Goal: Information Seeking & Learning: Learn about a topic

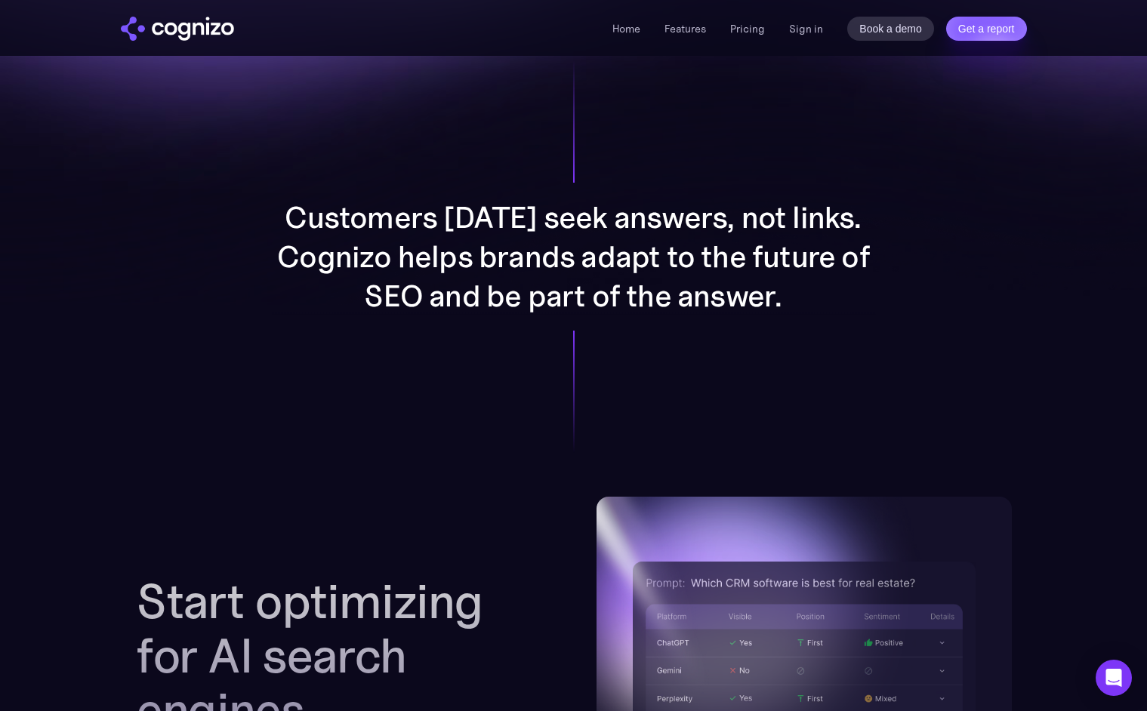
scroll to position [1116, 0]
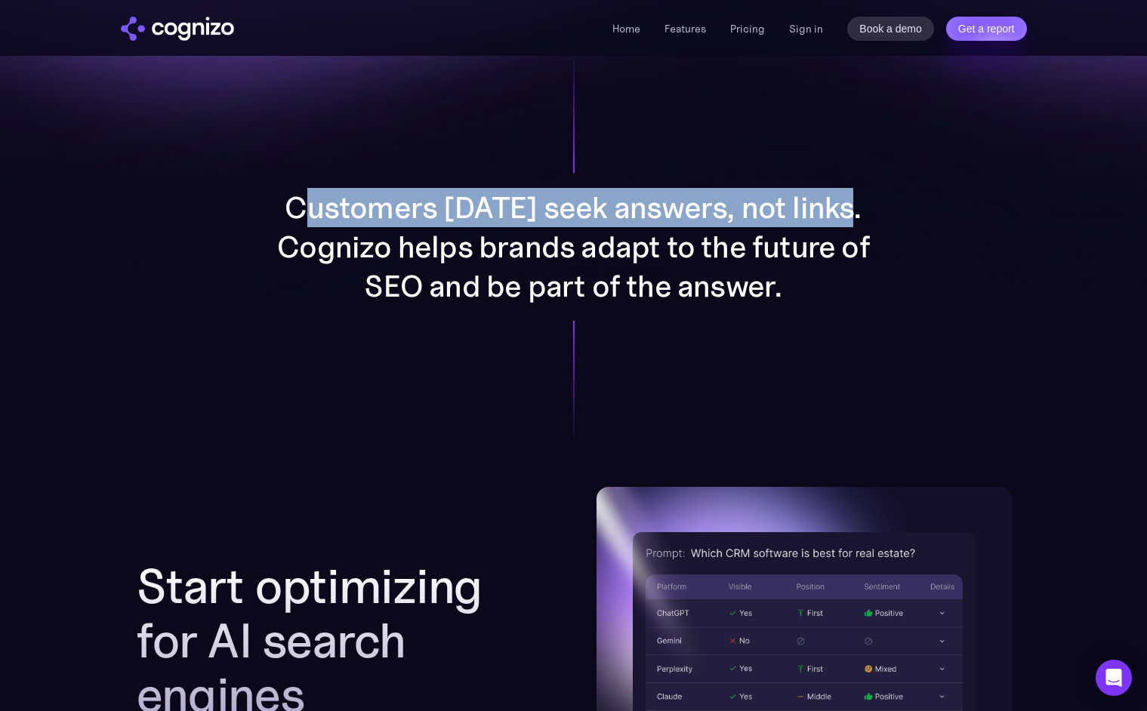
drag, startPoint x: 312, startPoint y: 199, endPoint x: 888, endPoint y: 208, distance: 576.0
click at [888, 208] on div "Customers today seek answers, not links. Cognizo helps brands adapt to the futu…" at bounding box center [574, 247] width 782 height 480
drag, startPoint x: 300, startPoint y: 206, endPoint x: 842, endPoint y: 214, distance: 542.8
click at [852, 213] on p "Customers today seek answers, not links. Cognizo helps brands adapt to the futu…" at bounding box center [574, 247] width 604 height 118
copy p "Customers today seek answers, not links."
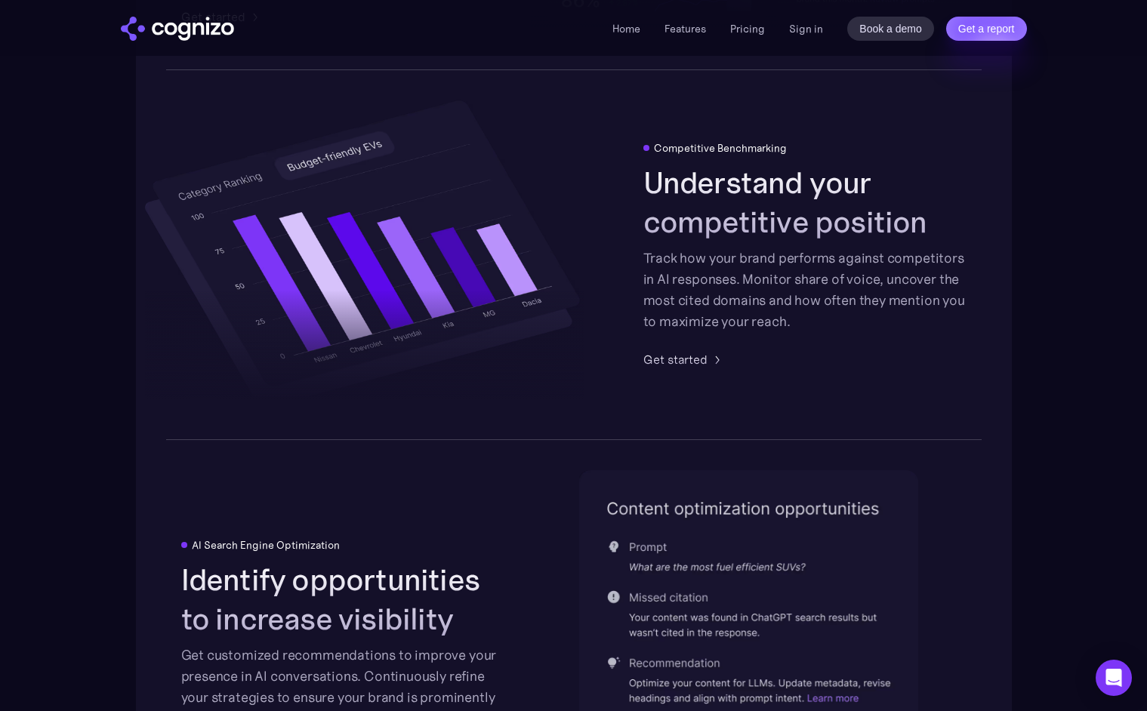
scroll to position [2709, 0]
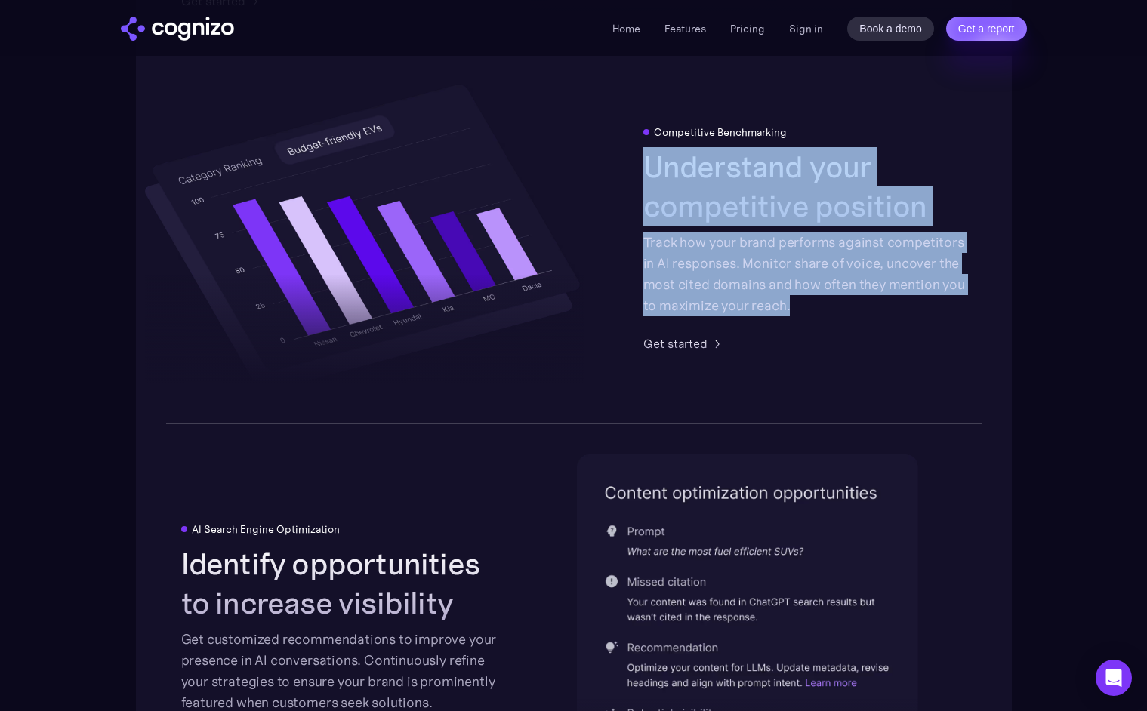
drag, startPoint x: 646, startPoint y: 160, endPoint x: 817, endPoint y: 306, distance: 224.8
click at [817, 306] on div "Understand your competitive position Track how your brand performs against comp…" at bounding box center [804, 231] width 323 height 169
copy div "Understand your competitive position Track how your brand performs against comp…"
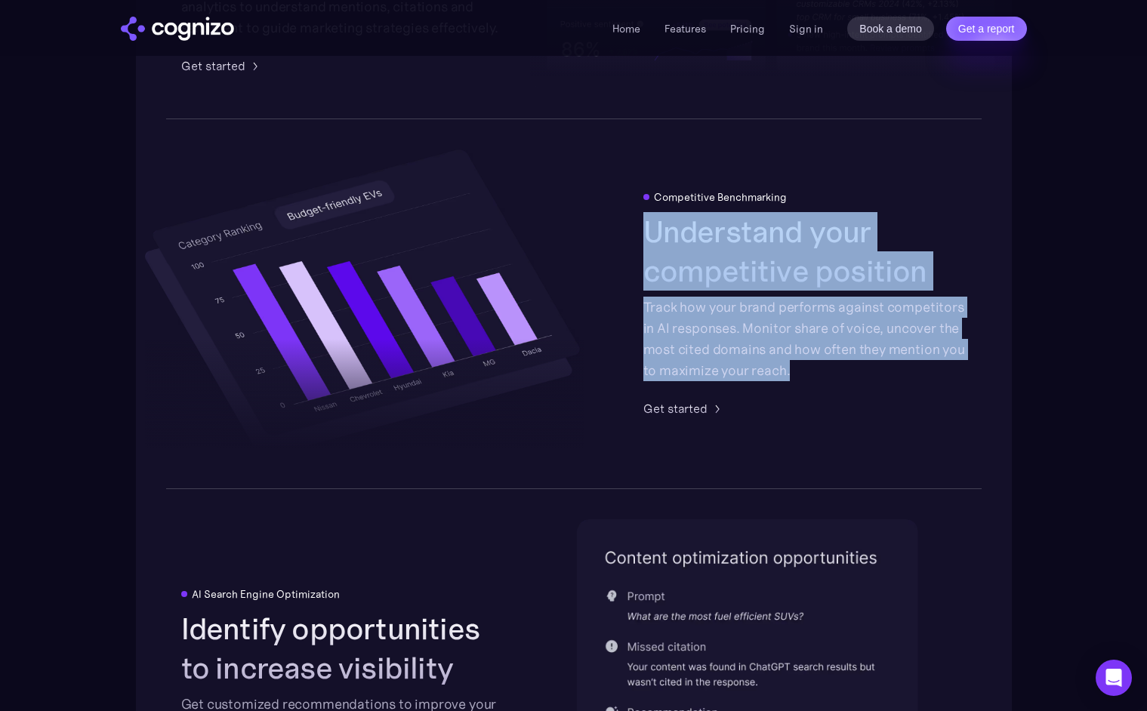
scroll to position [2590, 0]
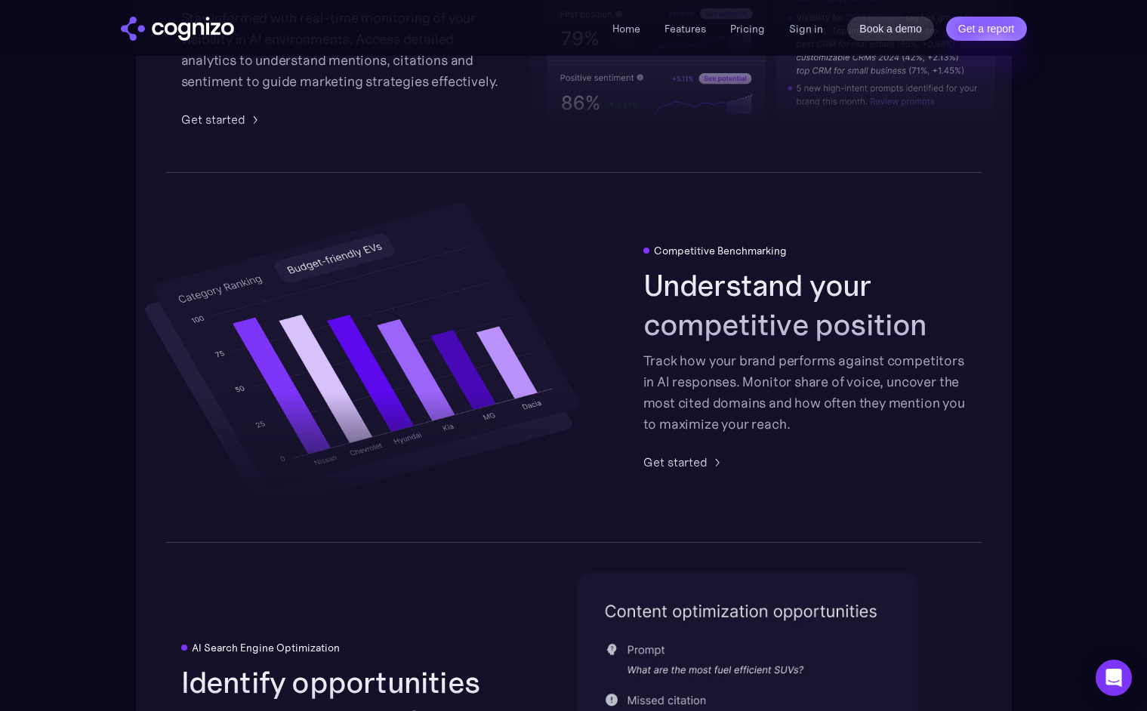
click at [612, 308] on div "Competitive Benchmarking Understand your competitive position Track how your br…" at bounding box center [574, 357] width 876 height 371
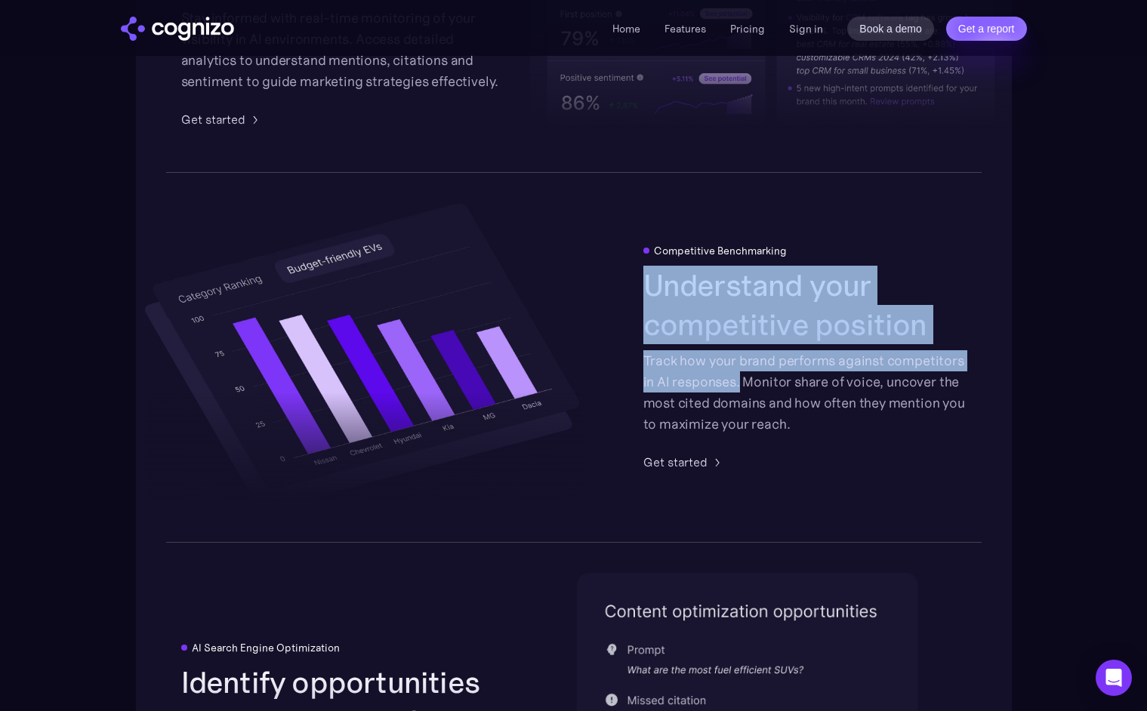
drag, startPoint x: 642, startPoint y: 279, endPoint x: 738, endPoint y: 383, distance: 141.6
click at [738, 383] on div "Understand your competitive position Track how your brand performs against comp…" at bounding box center [804, 350] width 323 height 169
copy div "Understand your competitive position Track how your brand performs against comp…"
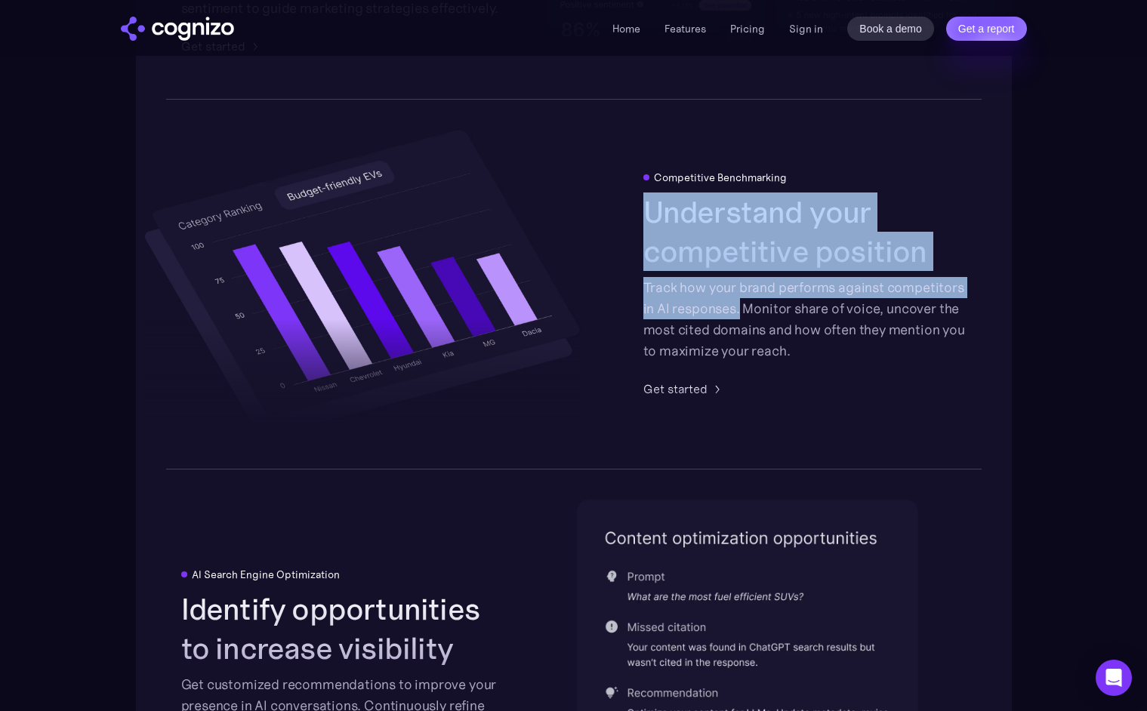
copy div "Understand your competitive position Track how your brand performs against comp…"
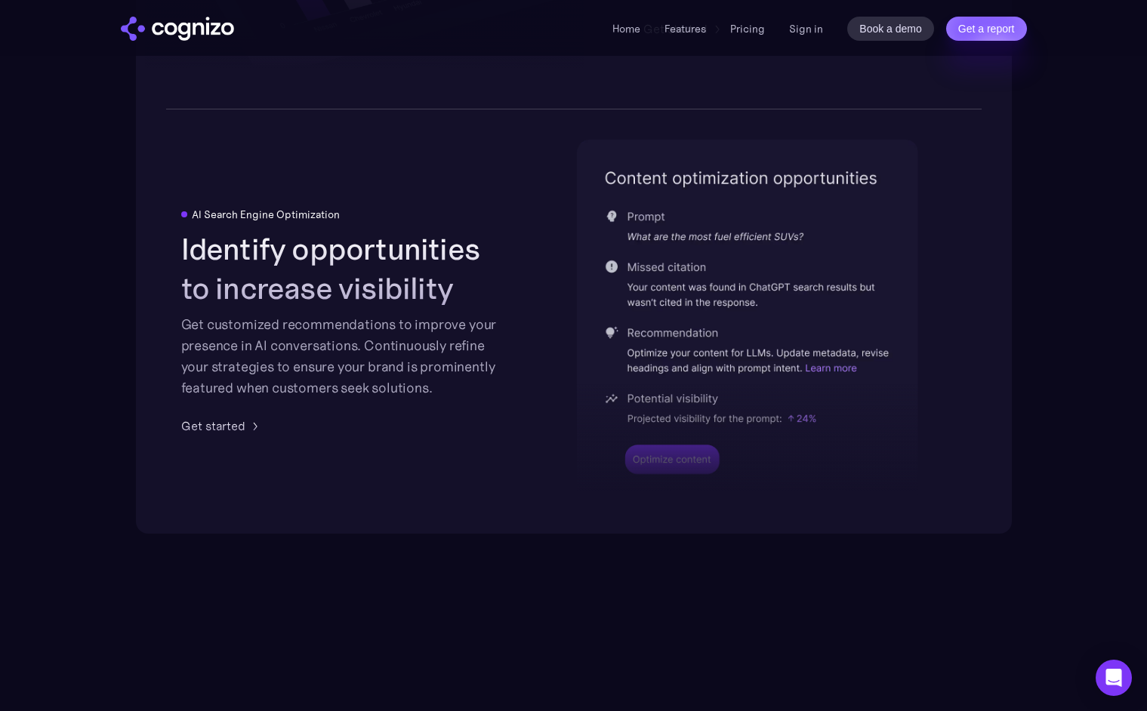
scroll to position [3025, 0]
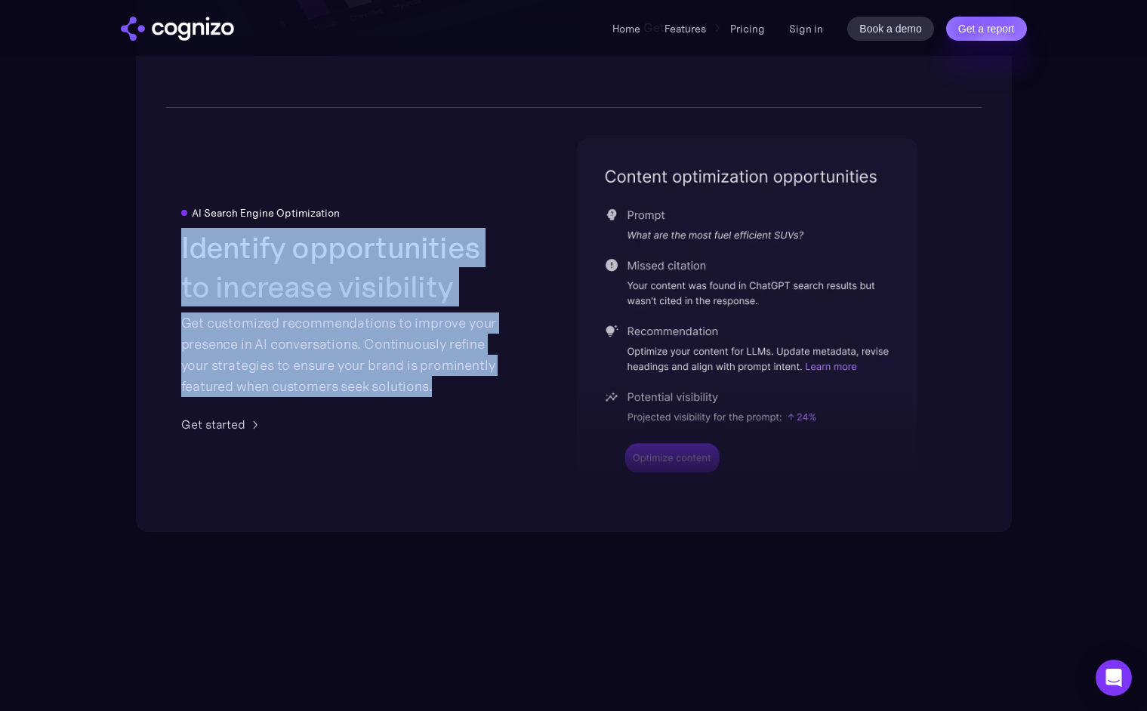
drag, startPoint x: 437, startPoint y: 389, endPoint x: 171, endPoint y: 257, distance: 297.4
click at [171, 257] on div "AI Search Engine Optimization Identify opportunities to increase visibility Get…" at bounding box center [574, 319] width 876 height 423
copy div "Identify opportunities to increase visibility Get customized recommendations to…"
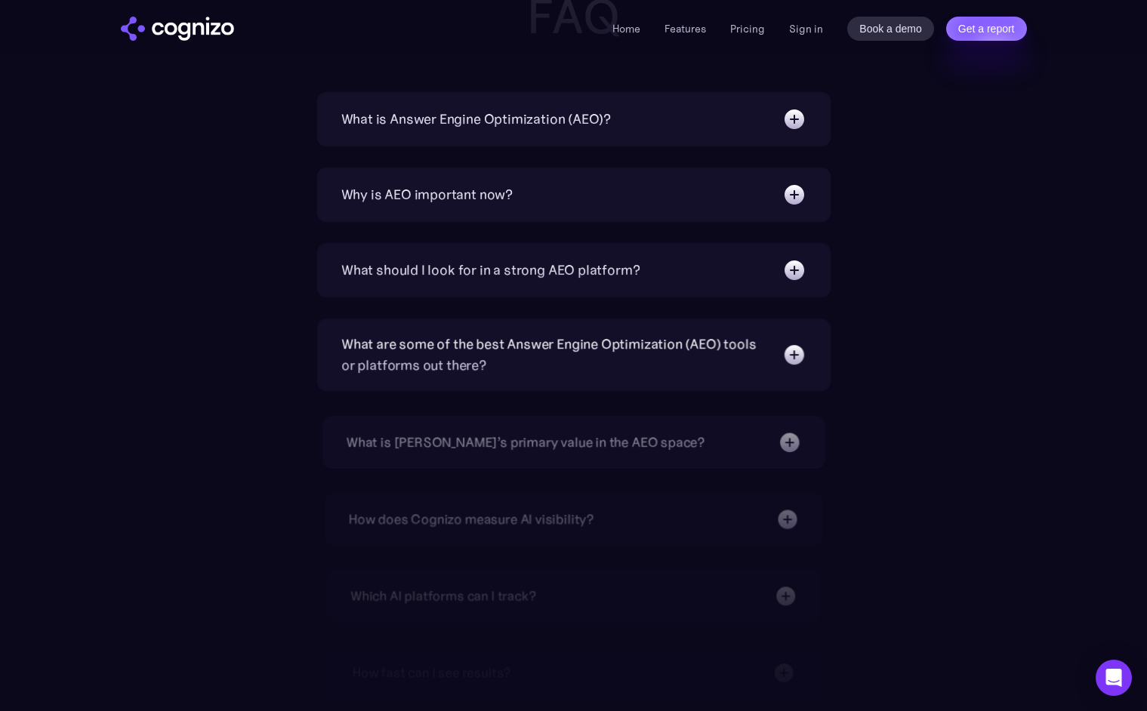
scroll to position [4867, 0]
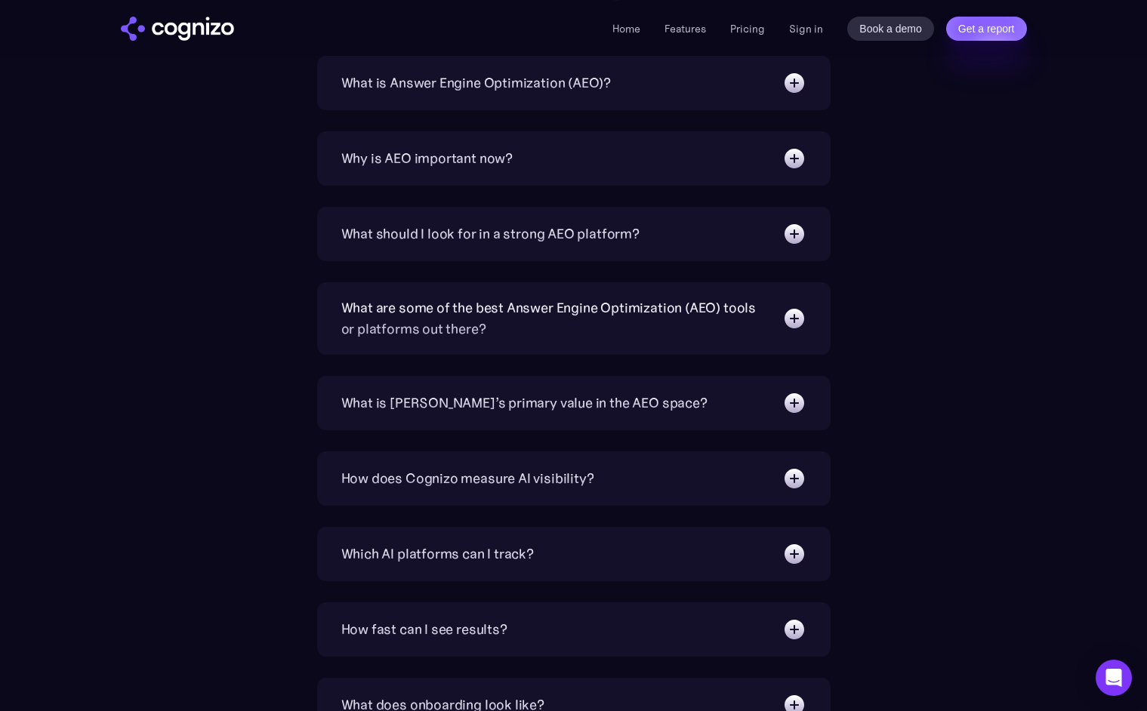
click at [496, 158] on div "Why is AEO important now?" at bounding box center [427, 158] width 172 height 21
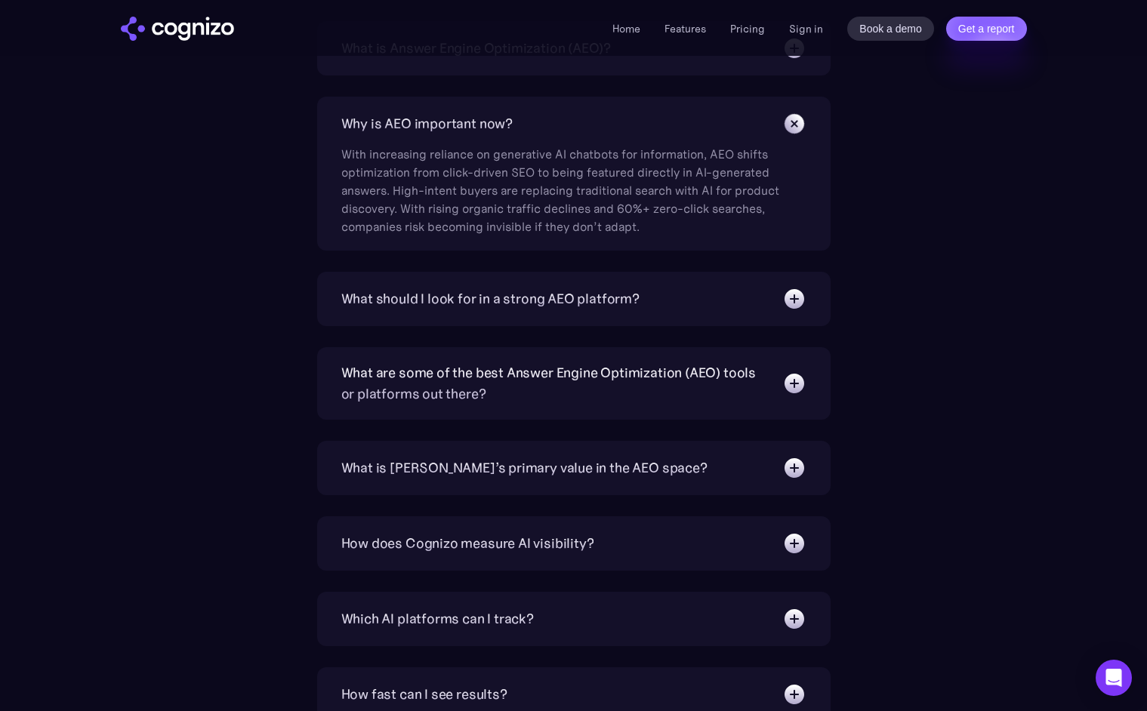
scroll to position [4904, 0]
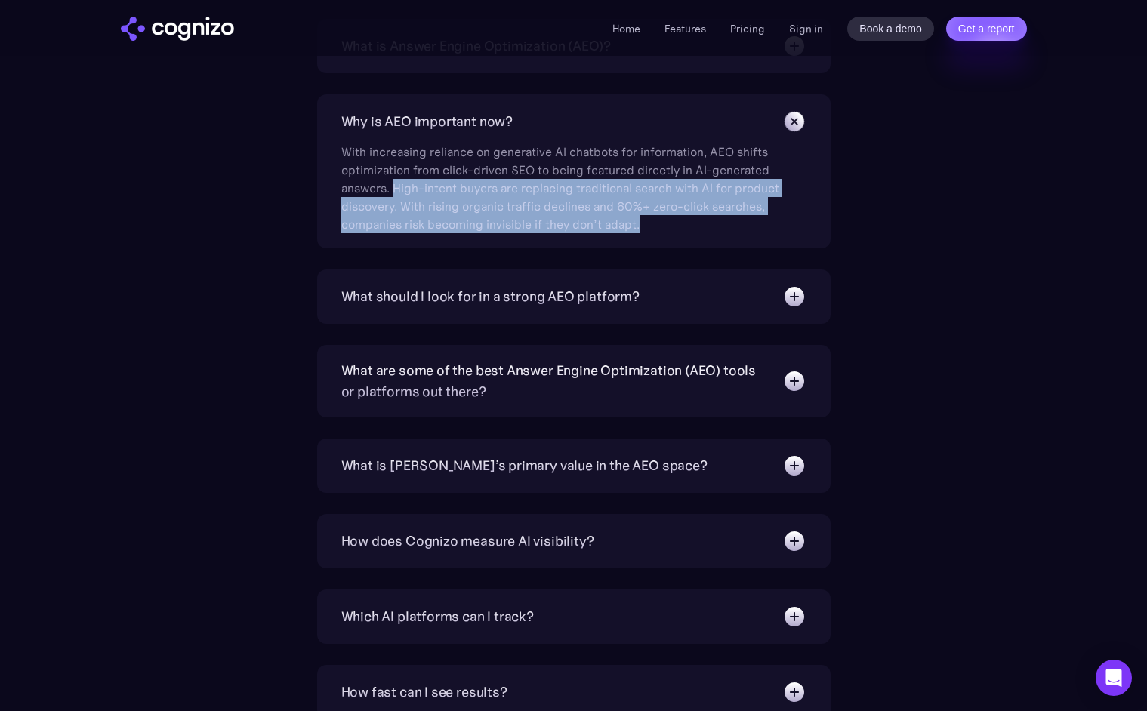
drag, startPoint x: 703, startPoint y: 226, endPoint x: 393, endPoint y: 190, distance: 312.3
click at [393, 190] on div "With increasing reliance on generative AI chatbots for information, AEO shifts …" at bounding box center [560, 184] width 438 height 100
copy div "High-intent buyers are replacing traditional search with AI for product discove…"
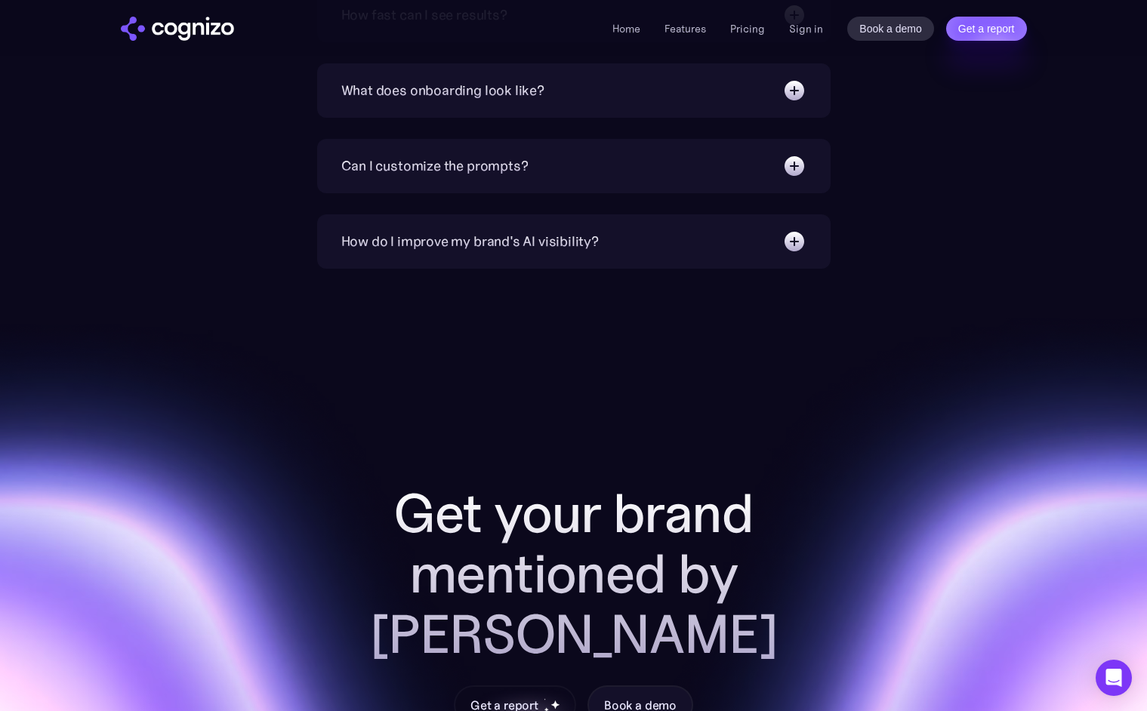
scroll to position [5506, 0]
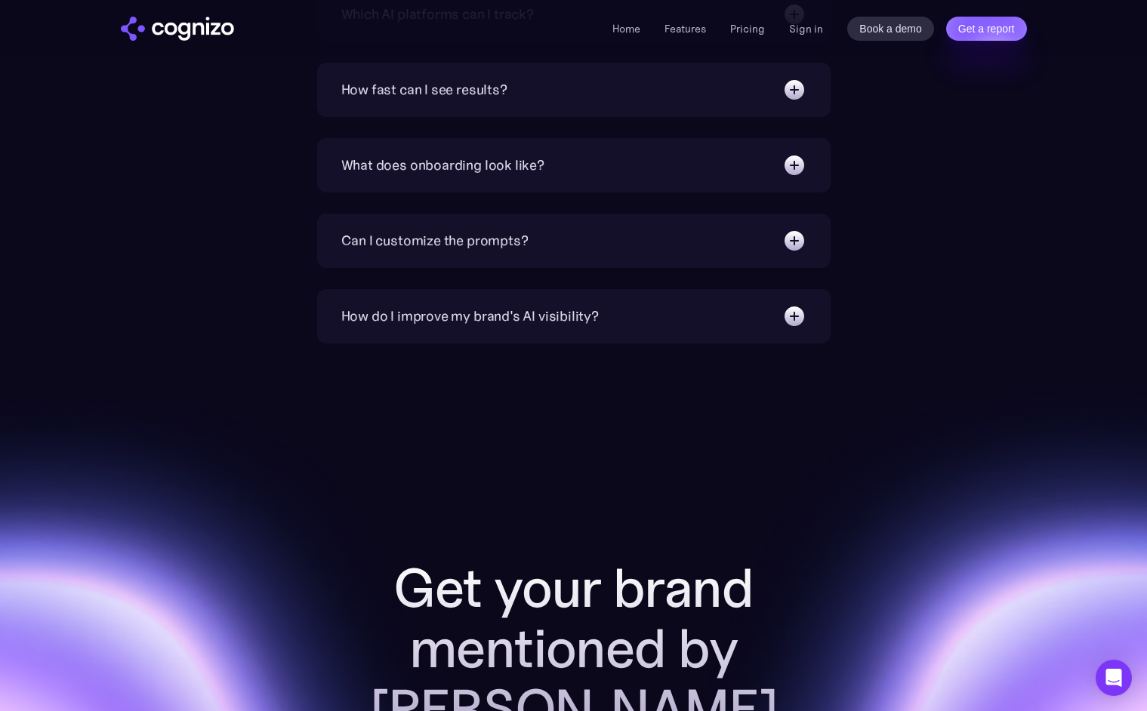
click at [521, 317] on div "How do I improve my brand's AI visibility?" at bounding box center [469, 316] width 257 height 21
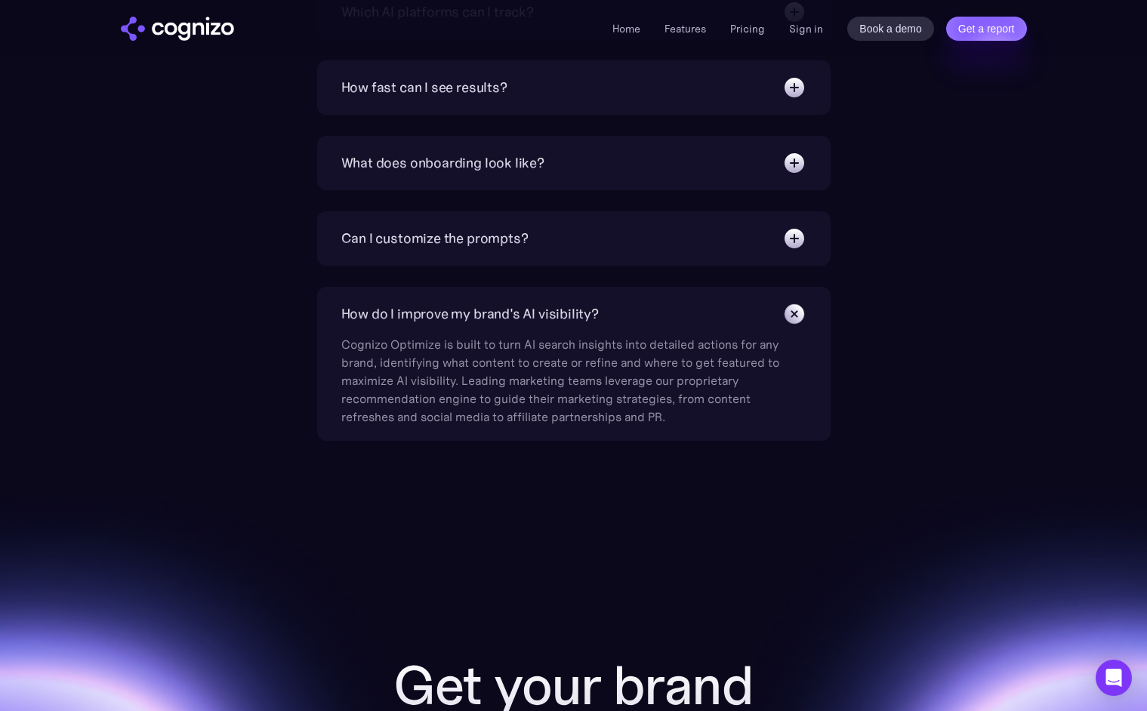
scroll to position [5511, 0]
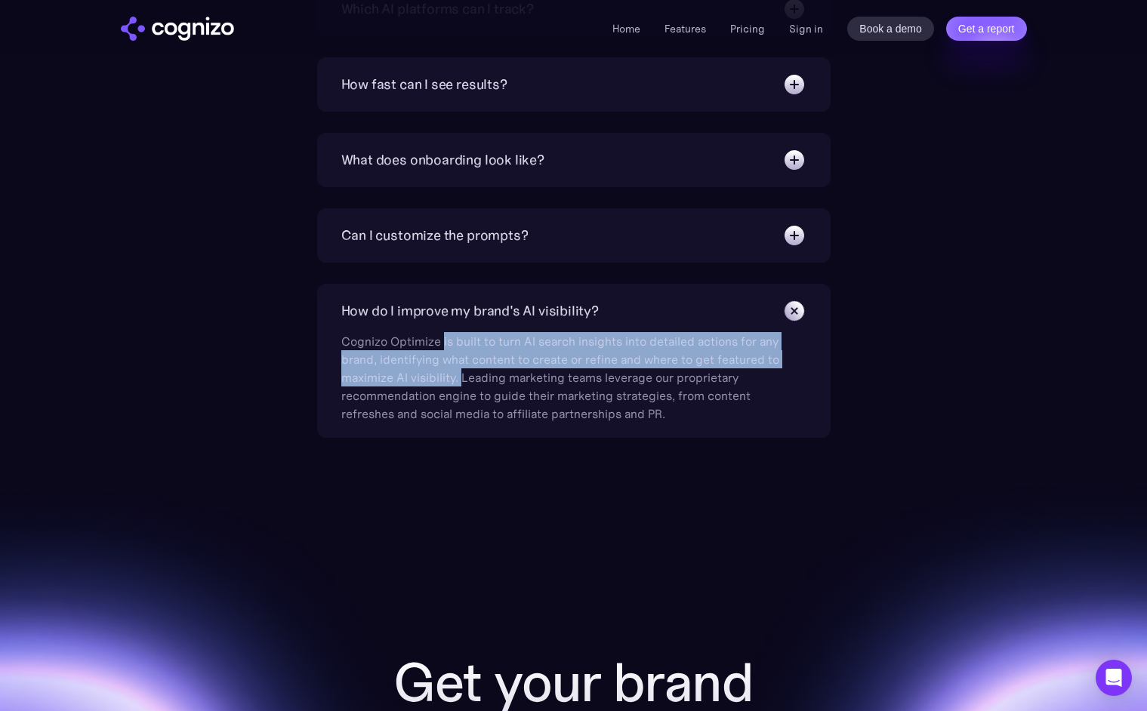
drag, startPoint x: 462, startPoint y: 386, endPoint x: 445, endPoint y: 347, distance: 42.2
click at [445, 347] on div "Cognizo Optimize is built to turn AI search insights into detailed actions for …" at bounding box center [560, 373] width 438 height 100
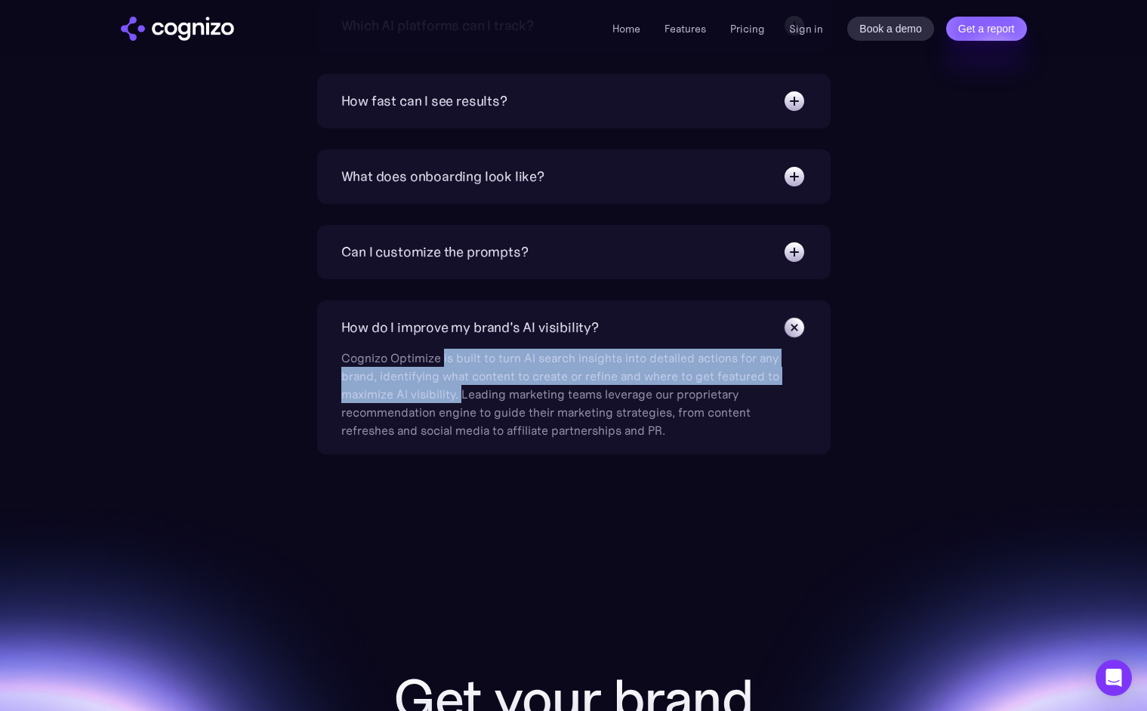
copy div "is built to turn AI search insights into detailed actions for any brand, identi…"
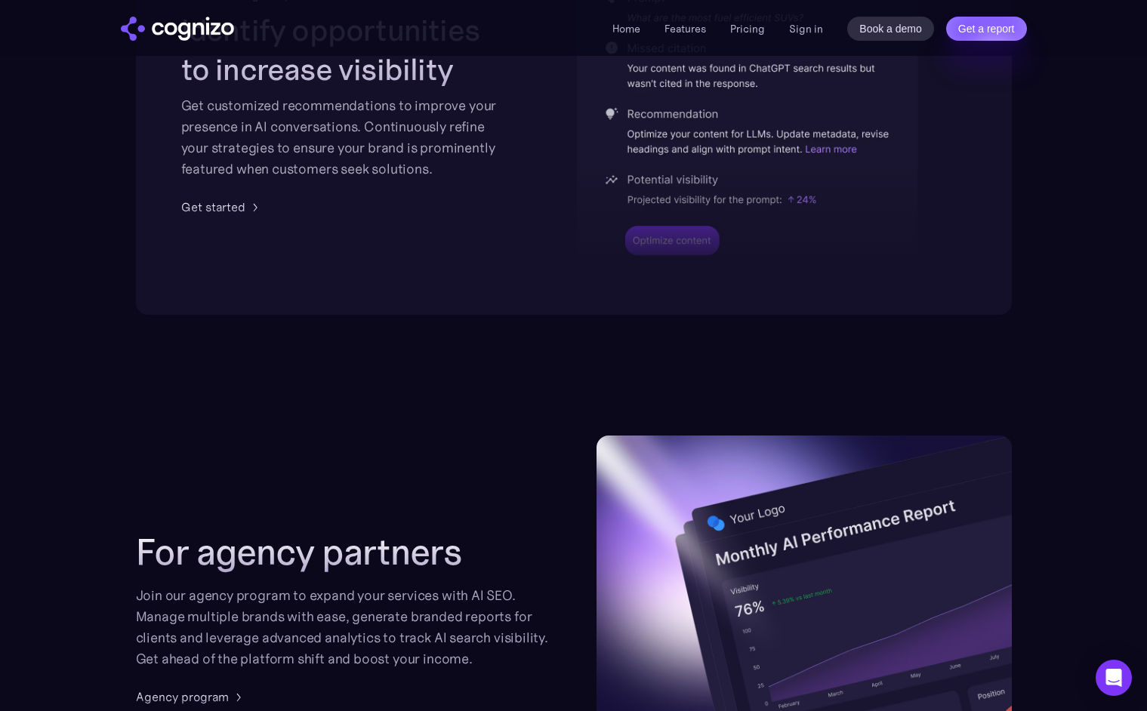
scroll to position [3215, 0]
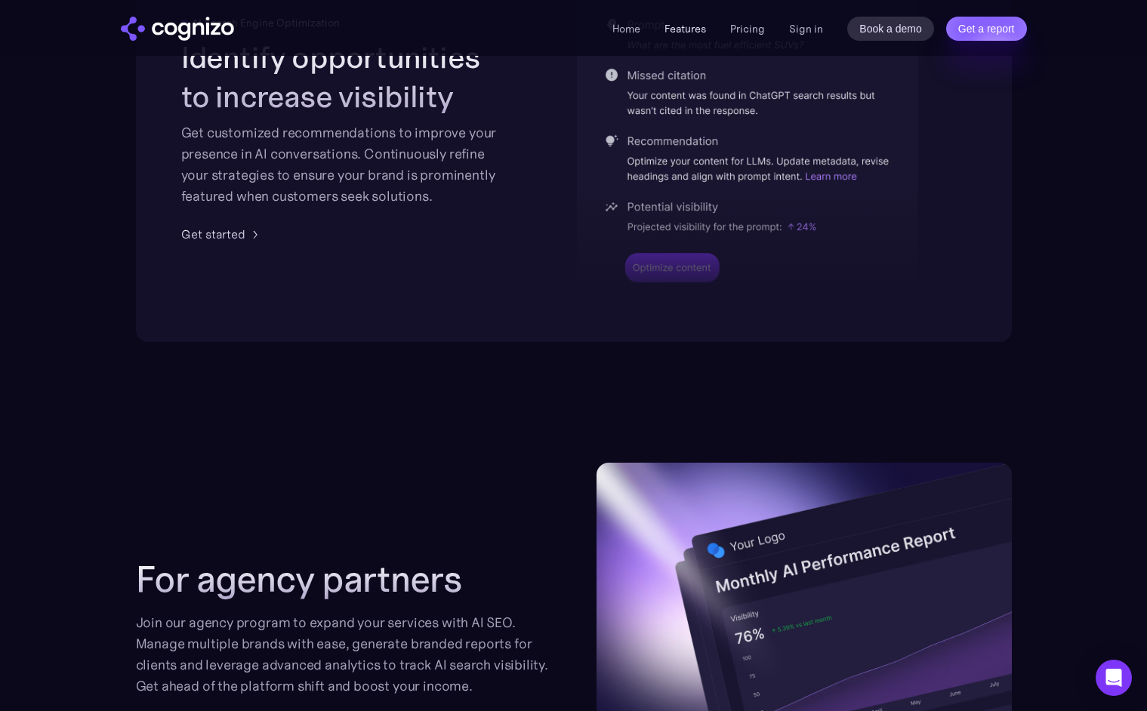
click at [691, 26] on link "Features" at bounding box center [685, 29] width 42 height 14
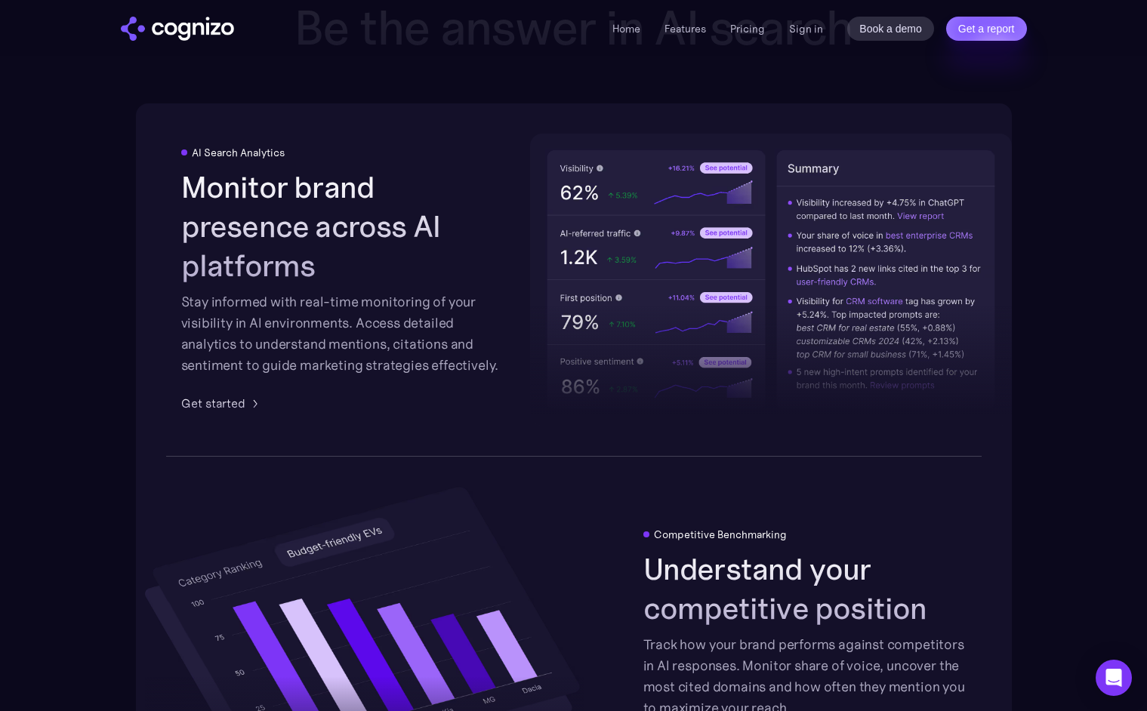
scroll to position [2354, 0]
